Goal: Transaction & Acquisition: Purchase product/service

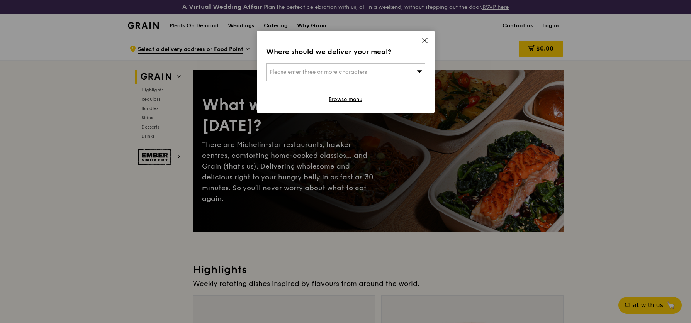
click at [426, 40] on icon at bounding box center [425, 40] width 7 height 7
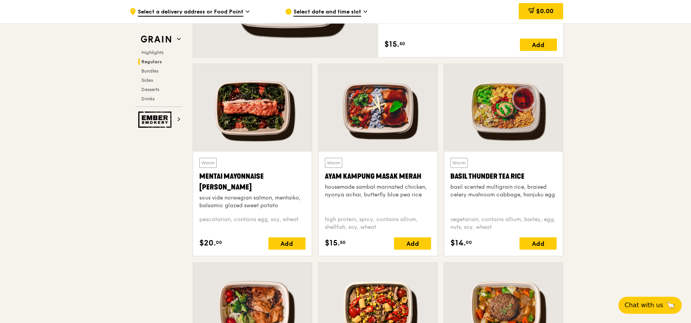
scroll to position [883, 0]
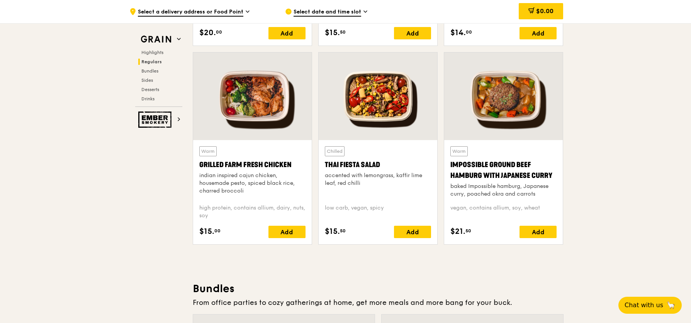
click at [492, 160] on div "Impossible Ground Beef Hamburg with Japanese Curry" at bounding box center [504, 171] width 106 height 22
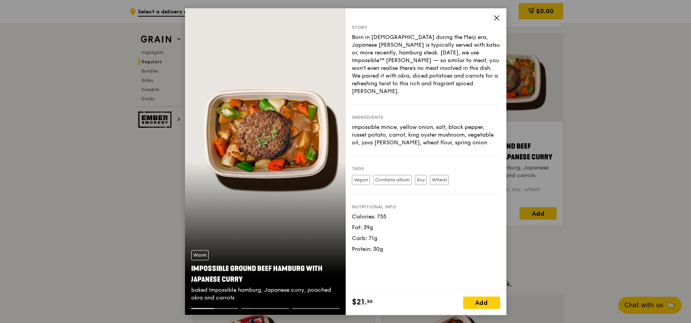
scroll to position [904, 0]
click at [561, 235] on div "Warm Impossible Ground Beef Hamburg with Japanese [PERSON_NAME] baked Impossibl…" at bounding box center [345, 161] width 691 height 323
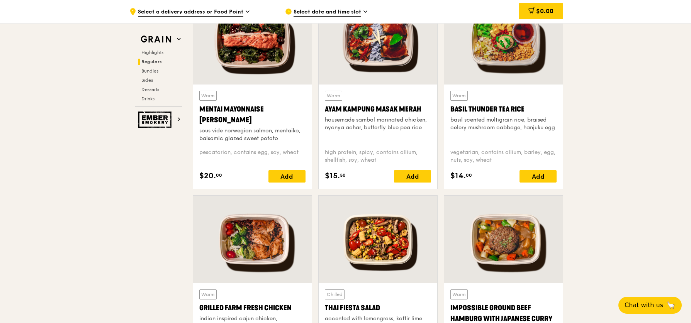
scroll to position [668, 0]
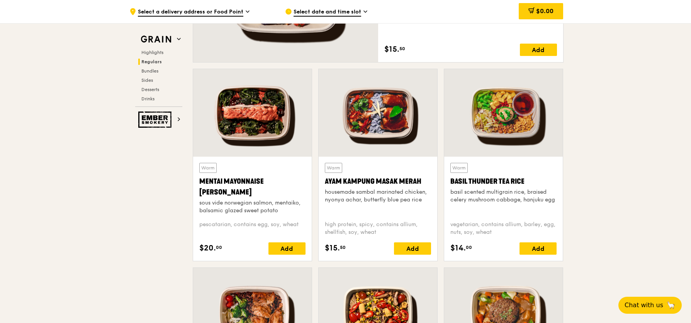
click at [269, 162] on div "Warm Mentai Mayonnaise Aburi Salmon sous vide norwegian salmon, mentaiko, balsa…" at bounding box center [252, 209] width 119 height 104
click at [271, 156] on div at bounding box center [252, 113] width 119 height 88
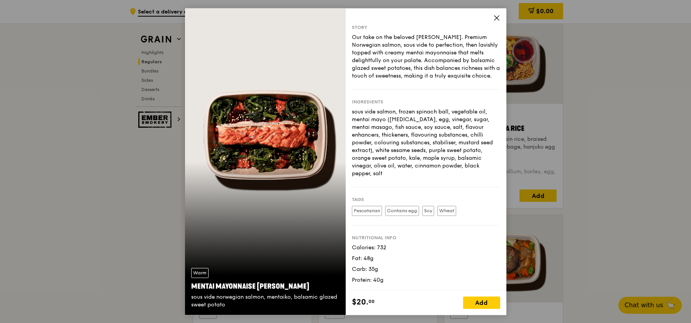
scroll to position [722, 0]
click at [495, 21] on span at bounding box center [497, 19] width 7 height 9
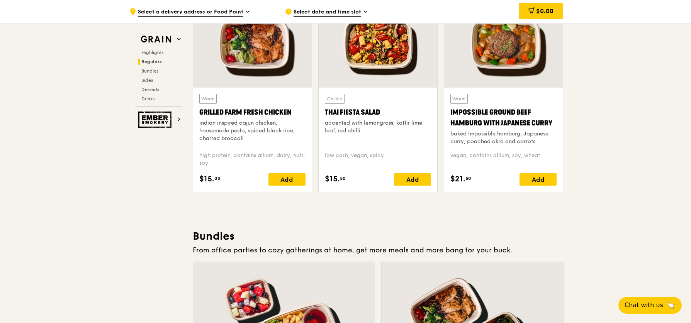
scroll to position [932, 0]
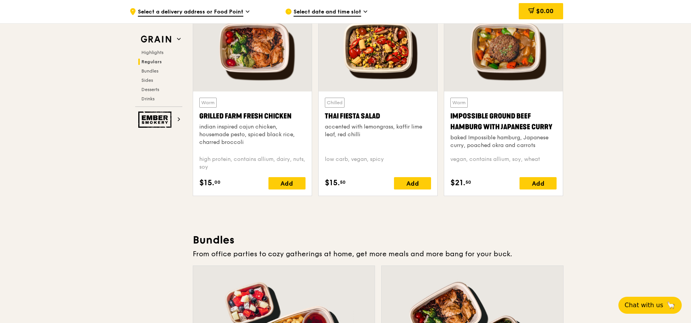
click at [487, 128] on div "Impossible Ground Beef Hamburg with Japanese Curry" at bounding box center [504, 122] width 106 height 22
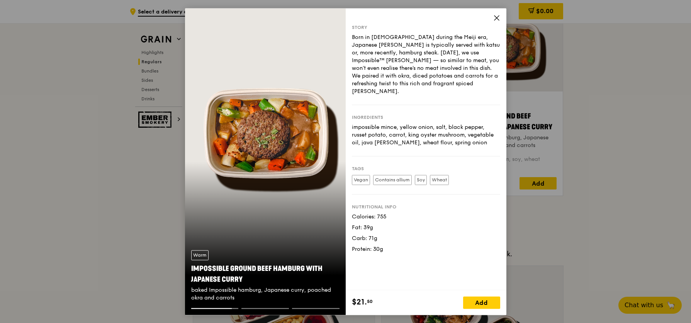
click at [281, 308] on div at bounding box center [266, 308] width 48 height 1
click at [284, 306] on div "Warm Impossible Ground Beef Hamburg with Japanese [PERSON_NAME] baked Impossibl…" at bounding box center [265, 276] width 161 height 64
click at [296, 276] on div "Impossible Ground Beef Hamburg with Japanese Curry" at bounding box center [265, 275] width 148 height 22
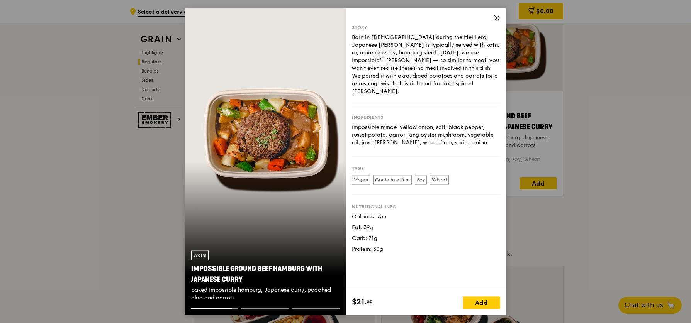
click at [312, 309] on div at bounding box center [316, 308] width 48 height 1
click at [559, 128] on div "Warm Impossible Ground Beef Hamburg with Japanese [PERSON_NAME] baked Impossibl…" at bounding box center [345, 161] width 691 height 323
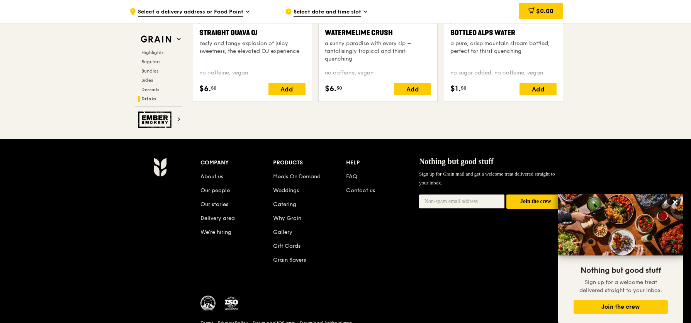
scroll to position [3244, 0]
